Goal: Book appointment/travel/reservation

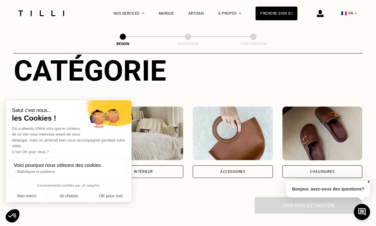
scroll to position [71, 0]
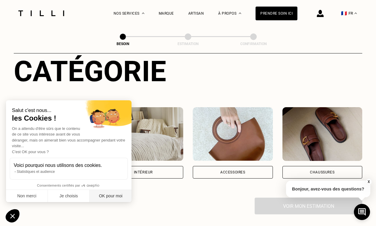
click at [103, 196] on button "OK pour moi" at bounding box center [111, 196] width 42 height 13
checkbox input "true"
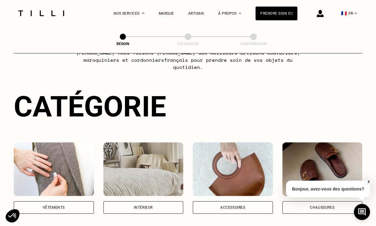
scroll to position [34, 0]
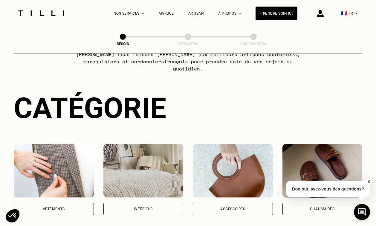
click at [149, 208] on div "Intérieur" at bounding box center [143, 210] width 19 height 4
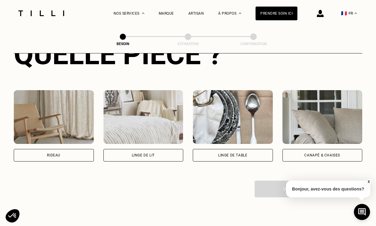
scroll to position [251, 0]
click at [48, 153] on div "Rideau" at bounding box center [53, 155] width 13 height 4
select select "FR"
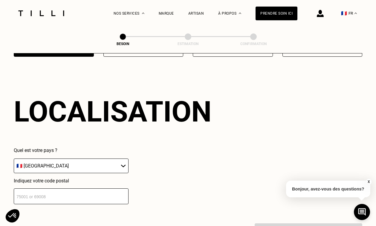
scroll to position [357, 0]
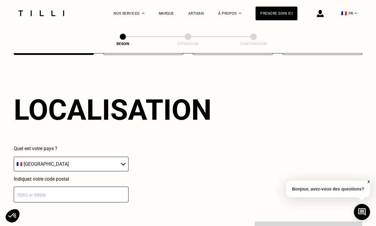
click at [52, 187] on input "number" at bounding box center [71, 195] width 115 height 16
type input "75006"
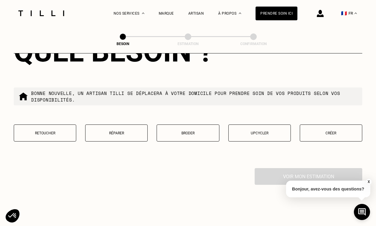
scroll to position [563, 0]
click at [337, 131] on p "Créer" at bounding box center [331, 133] width 56 height 4
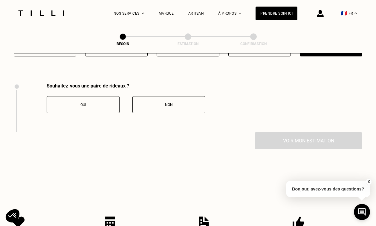
scroll to position [658, 0]
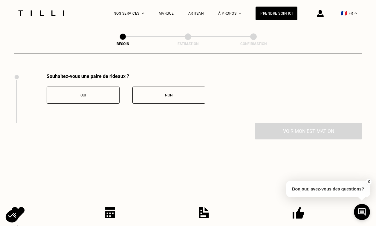
click at [100, 87] on button "Oui" at bounding box center [83, 95] width 73 height 17
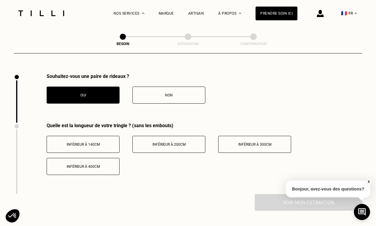
click at [182, 143] on span "Inférieur à 200cm" at bounding box center [169, 145] width 33 height 4
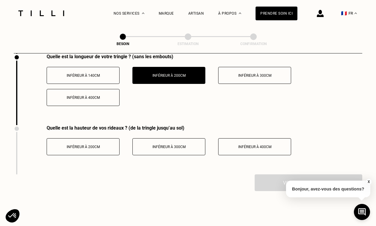
scroll to position [728, 0]
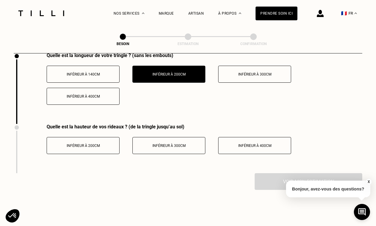
click at [191, 137] on button "Inférieur à 300cm" at bounding box center [168, 145] width 73 height 17
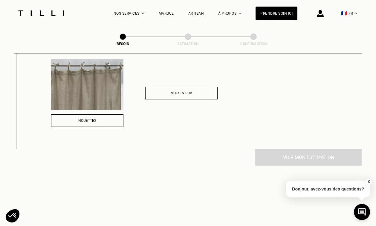
scroll to position [932, 0]
click at [191, 91] on span "Voir en RDV" at bounding box center [181, 93] width 21 height 4
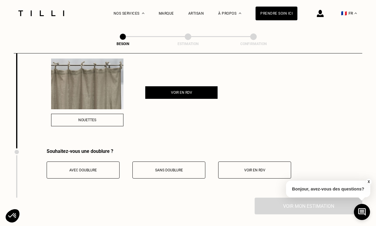
click at [179, 168] on span "Sans doublure" at bounding box center [169, 170] width 28 height 4
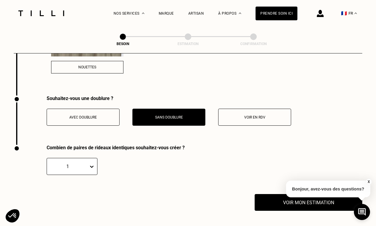
scroll to position [1022, 0]
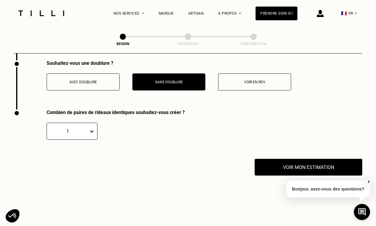
click at [92, 140] on div "1" at bounding box center [72, 131] width 51 height 17
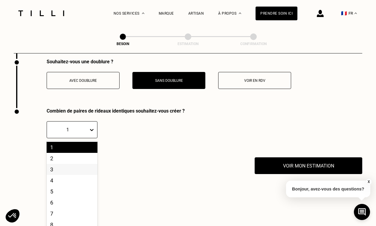
click at [92, 164] on div "3" at bounding box center [72, 169] width 51 height 11
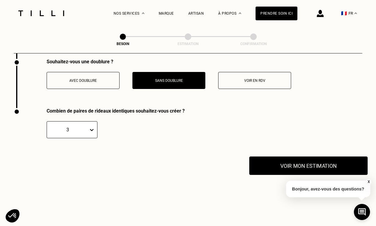
click at [309, 159] on button "Voir mon estimation" at bounding box center [308, 166] width 118 height 19
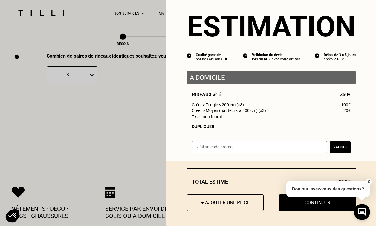
scroll to position [1077, 0]
click at [369, 182] on button "X" at bounding box center [369, 182] width 6 height 7
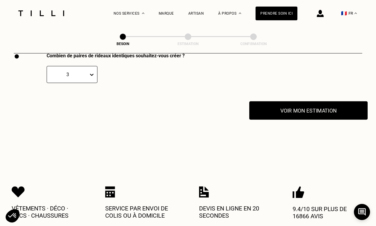
click at [314, 101] on button "Voir mon estimation" at bounding box center [308, 110] width 118 height 19
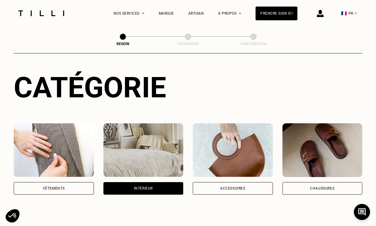
scroll to position [0, 0]
